Goal: Navigation & Orientation: Understand site structure

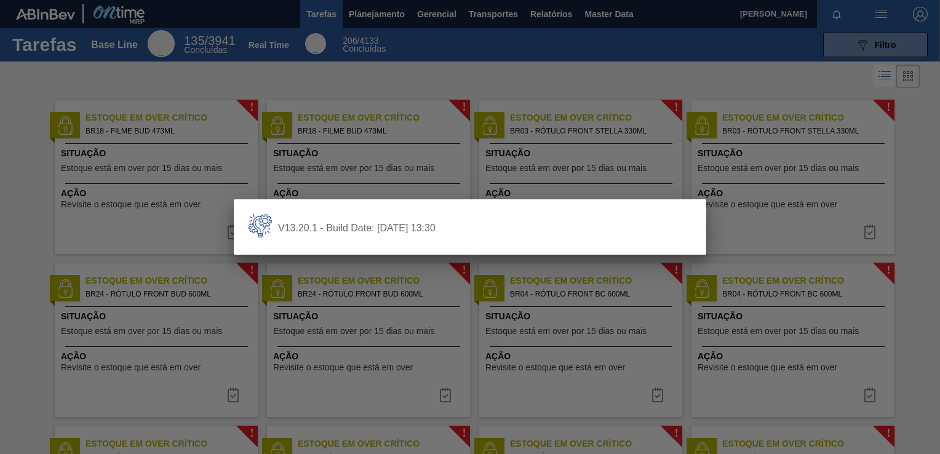
click at [361, 58] on div at bounding box center [470, 227] width 940 height 454
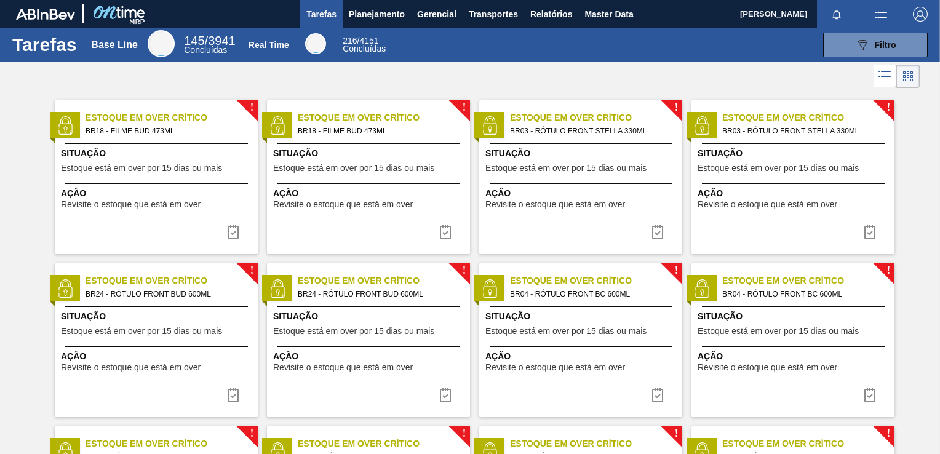
click at [460, 81] on div at bounding box center [470, 77] width 940 height 30
